Goal: Contribute content: Add original content to the website for others to see

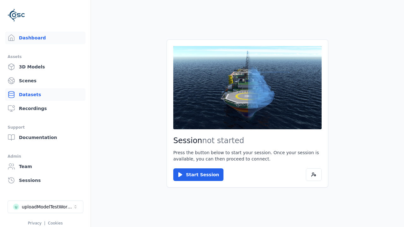
click at [45, 95] on link "Datasets" at bounding box center [45, 94] width 81 height 13
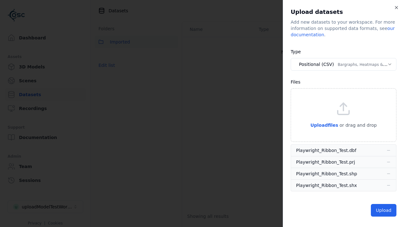
click at [344, 64] on button "Positional (CSV) Bargraphs, Heatmaps & Pins" at bounding box center [344, 64] width 106 height 13
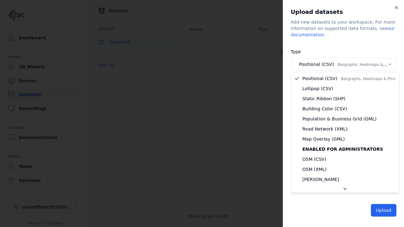
select select "*****"
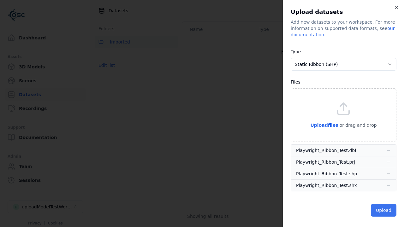
click at [384, 211] on button "Upload" at bounding box center [384, 210] width 26 height 13
